Goal: Register for event/course

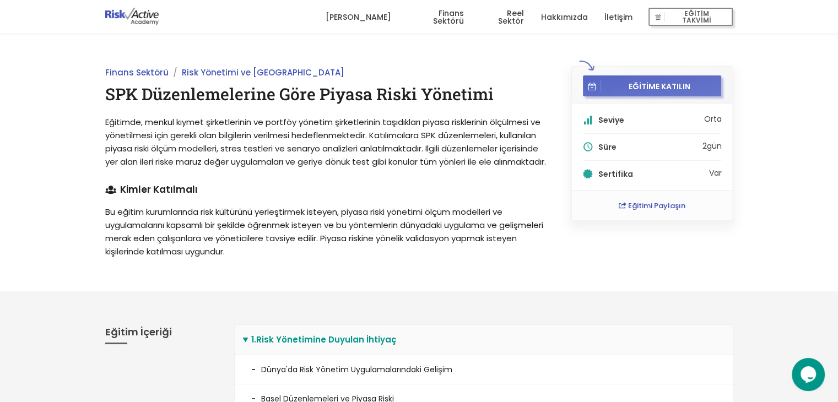
click at [621, 81] on span "EĞİTİME KATILIN" at bounding box center [659, 86] width 117 height 10
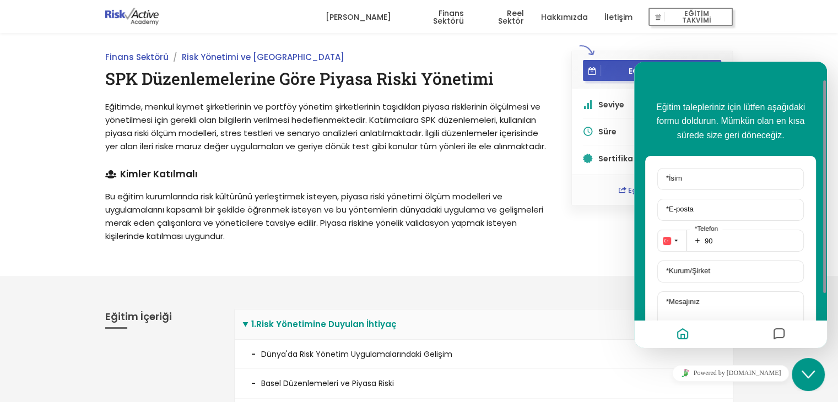
scroll to position [13, 0]
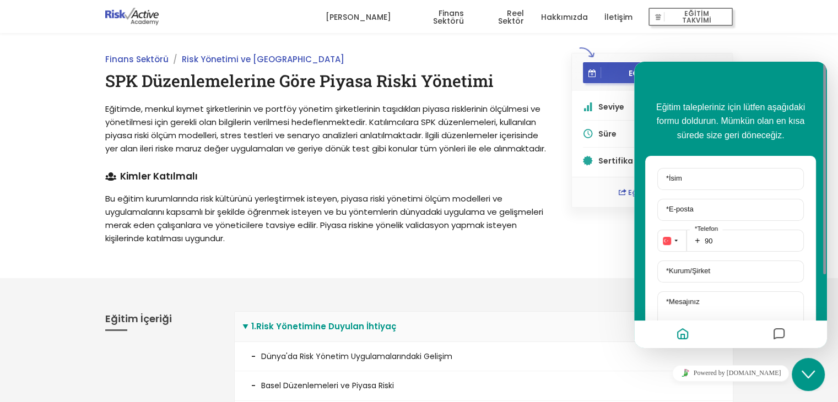
click at [604, 260] on div "Finans Sektörü Risk Yönetimi ve Basel SPK Düzenlemelerine Göre Piyasa Riski Yön…" at bounding box center [419, 149] width 838 height 259
click at [251, 128] on p "Eğitimde, menkul kıymet şirketlerinin ve portföy yönetim şirketlerinin taşıdıkl…" at bounding box center [326, 129] width 442 height 53
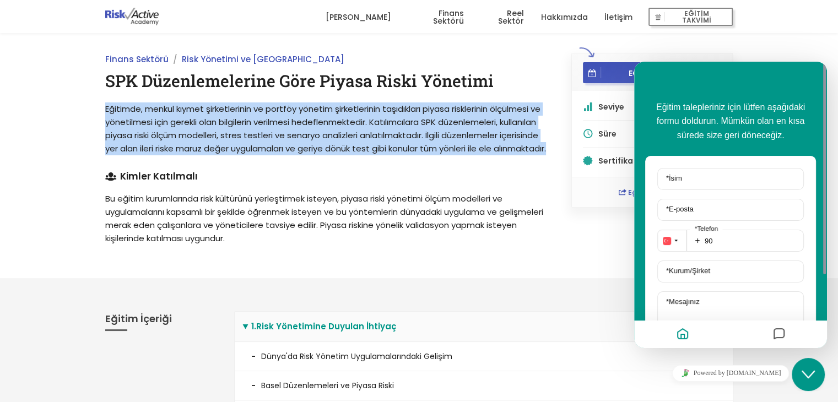
click at [251, 128] on p "Eğitimde, menkul kıymet şirketlerinin ve portföy yönetim şirketlerinin taşıdıkl…" at bounding box center [326, 129] width 442 height 53
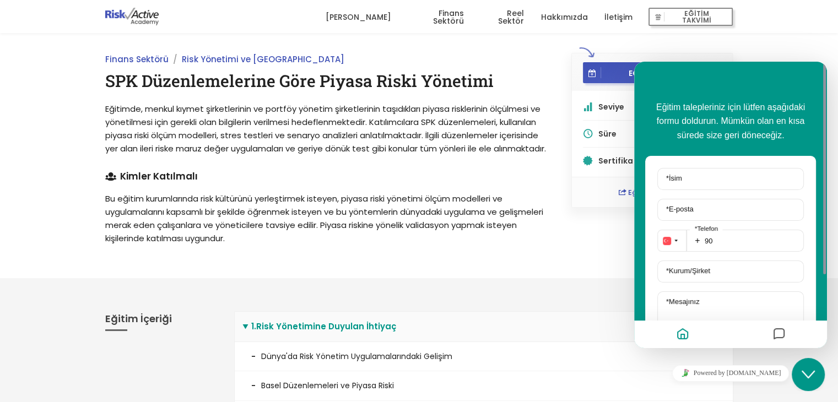
click at [234, 218] on p "Bu eğitim kurumlarında risk kültürünü yerleştirmek isteyen, piyasa riski yöneti…" at bounding box center [326, 218] width 442 height 53
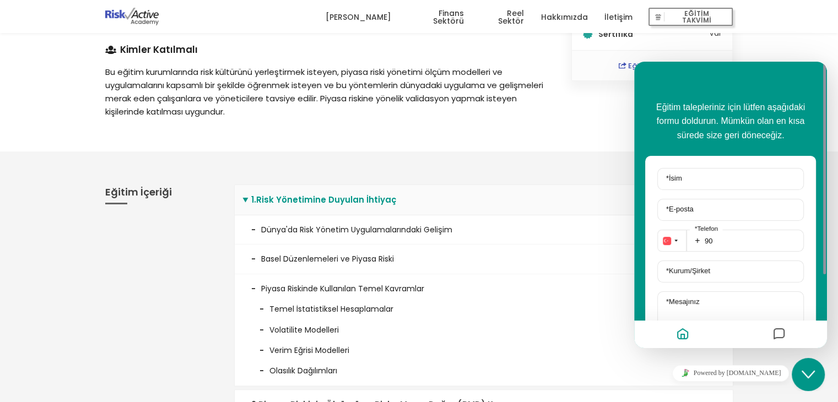
scroll to position [174, 0]
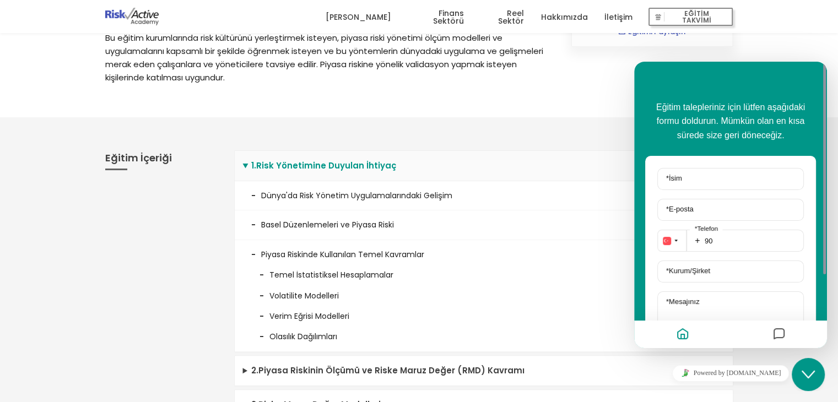
click at [272, 211] on li "Dünya'da Risk Yönetim Uygulamalarındaki Gelişim" at bounding box center [484, 195] width 498 height 29
drag, startPoint x: 284, startPoint y: 212, endPoint x: 263, endPoint y: 217, distance: 21.7
click at [263, 211] on li "Dünya'da Risk Yönetim Uygulamalarındaki Gelişim" at bounding box center [484, 195] width 498 height 29
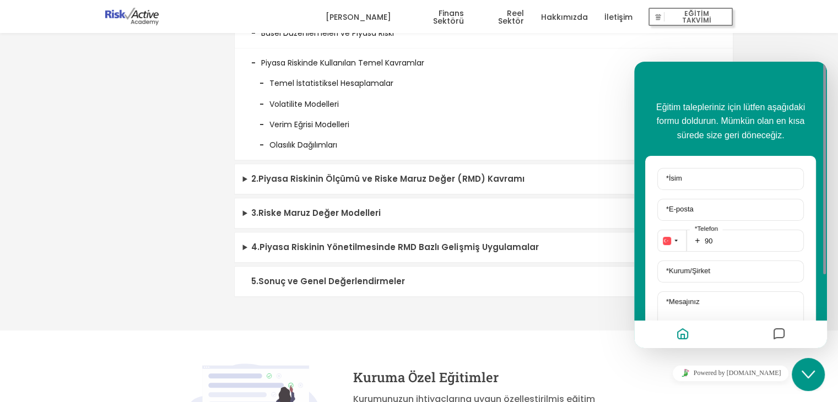
scroll to position [366, 0]
click at [311, 151] on li "Olasılık Dağılımları" at bounding box center [483, 141] width 465 height 20
click at [266, 193] on summary "2 . Piyasa Riskinin Ölçümü ve Riske Maruz Değer (RMD) Kavramı" at bounding box center [484, 179] width 498 height 30
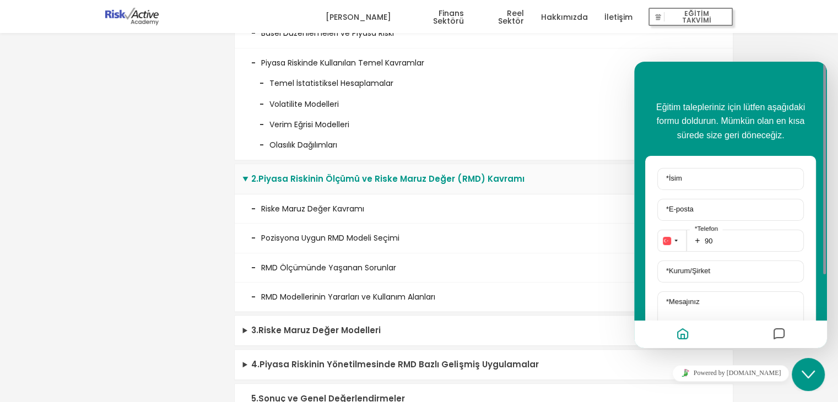
click at [279, 223] on li "Riske Maruz Değer Kavramı" at bounding box center [484, 209] width 498 height 29
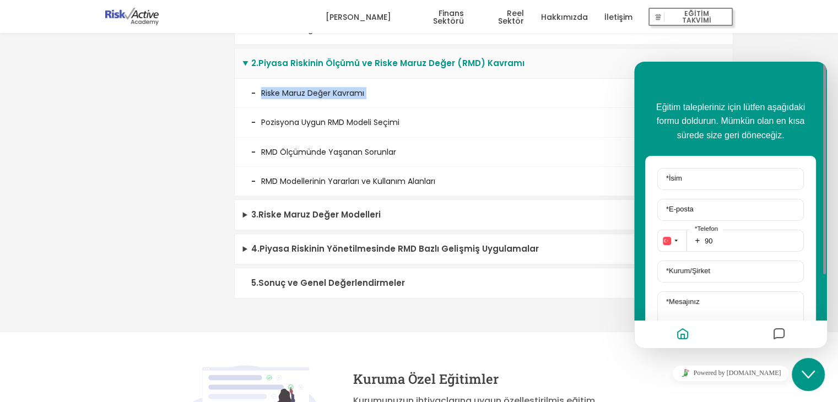
scroll to position [482, 0]
click at [322, 229] on summary "3 . Riske Maruz Değer Modelleri" at bounding box center [484, 215] width 498 height 30
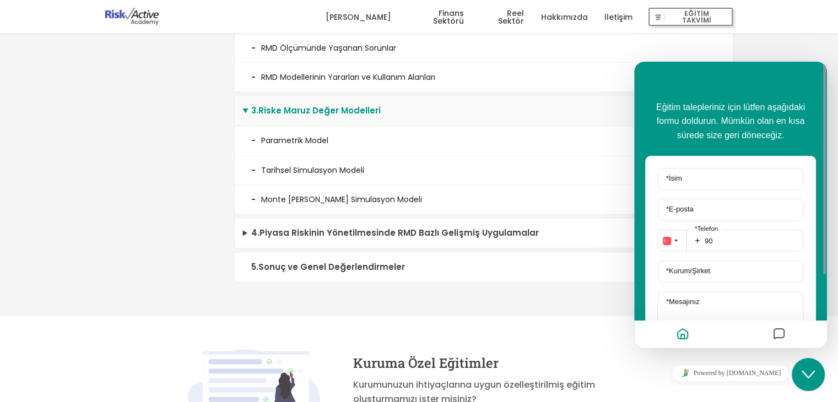
scroll to position [587, 0]
click at [313, 248] on summary "4 . Piyasa Riskinin Yönetilmesinde RMD Bazlı Gelişmiş Uygulamalar" at bounding box center [484, 233] width 498 height 30
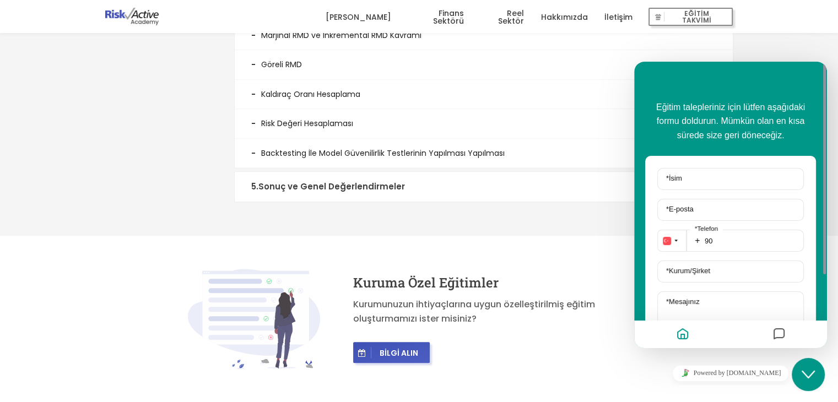
scroll to position [960, 0]
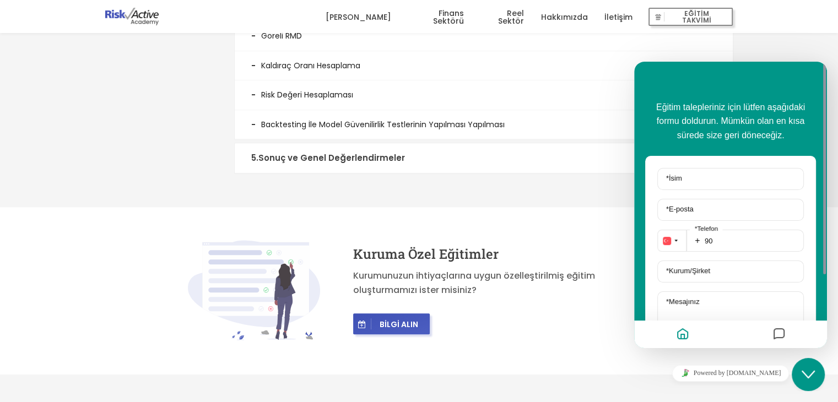
click at [353, 164] on summary "5 . Sonuç ve Genel Değerlendirmeler" at bounding box center [484, 158] width 498 height 30
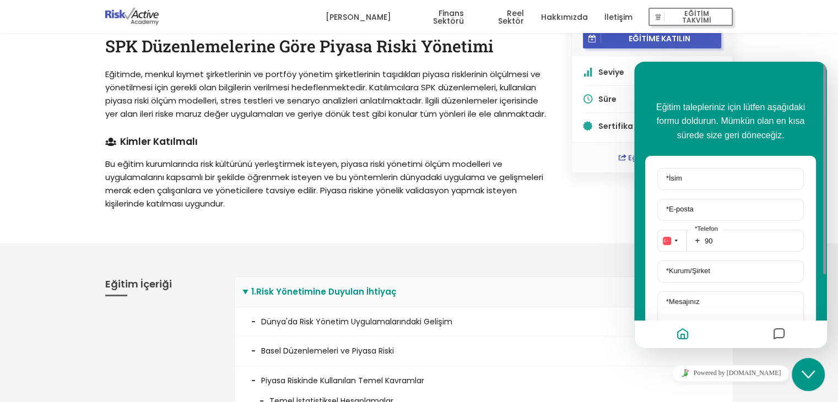
scroll to position [0, 0]
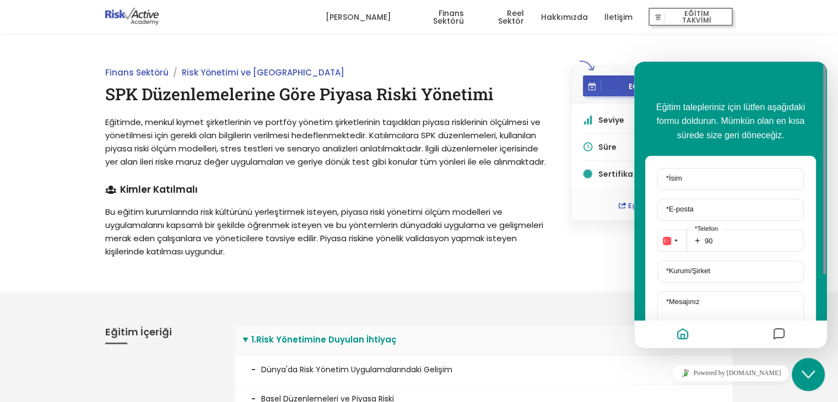
click at [593, 81] on link "EĞİTİME KATILIN" at bounding box center [652, 86] width 139 height 11
click at [675, 89] on div "Eğitim talepleriniz için lütfen aşağıdaki formu doldurun. Mümkün olan en kısa s…" at bounding box center [730, 205] width 193 height 287
click at [618, 89] on span "EĞİTİME KATILIN" at bounding box center [659, 86] width 117 height 10
click at [808, 368] on icon "Close Chat This icon closes the chat window." at bounding box center [808, 374] width 13 height 13
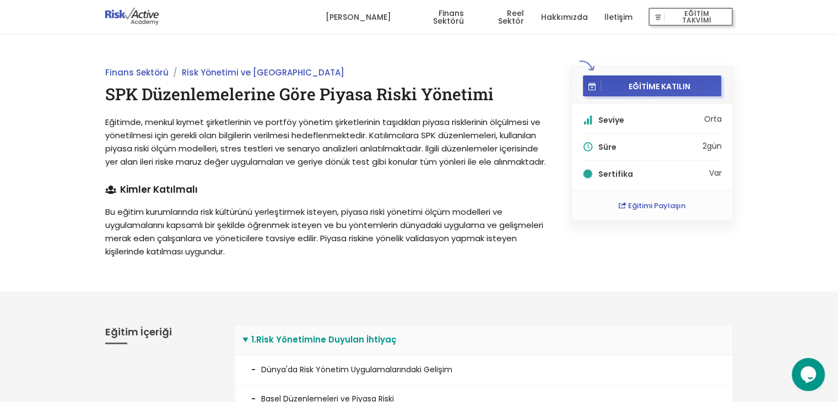
click at [624, 180] on div "[PERSON_NAME] Süre 2 gün Sertifika Var" at bounding box center [652, 147] width 161 height 86
click at [423, 146] on span "Eğitimde, menkul kıymet şirketlerinin ve portföy yönetim şirketlerinin taşıdıkl…" at bounding box center [325, 141] width 441 height 51
